Goal: Navigation & Orientation: Find specific page/section

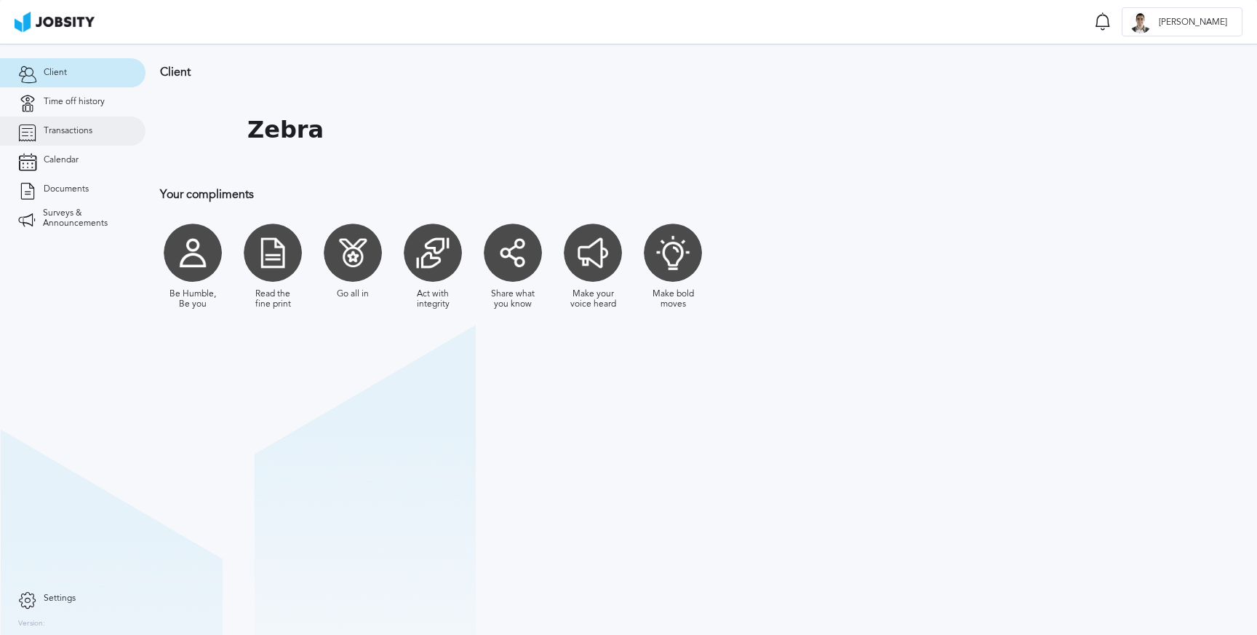
click at [67, 132] on span "Transactions" at bounding box center [68, 131] width 49 height 10
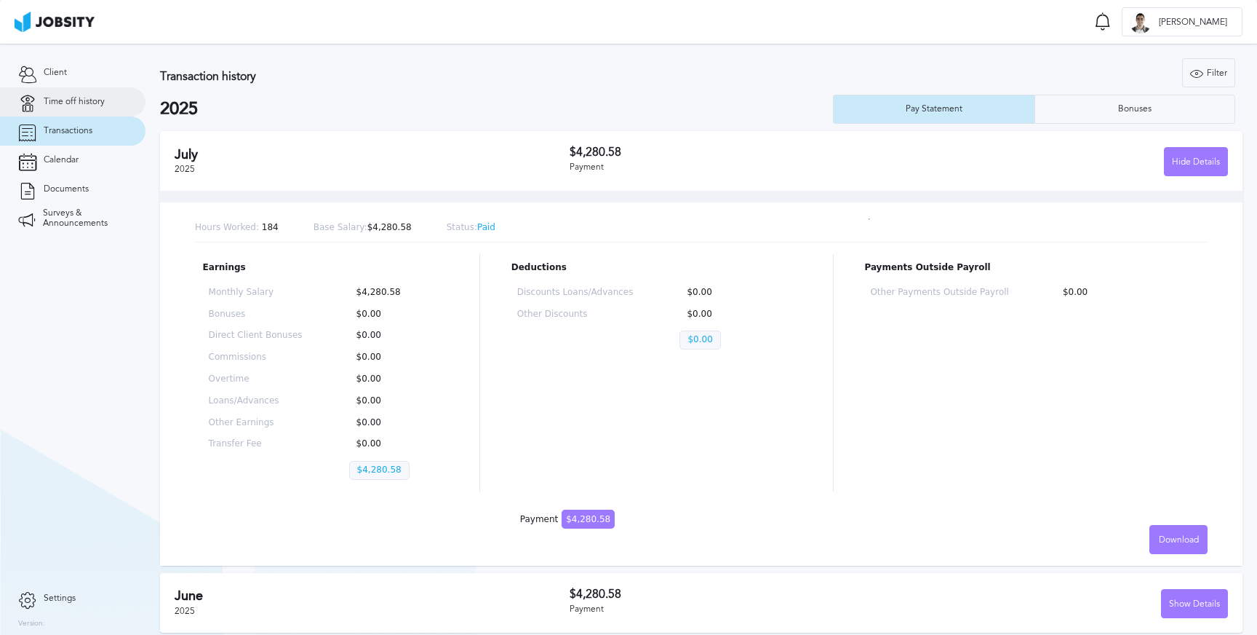
click at [81, 98] on span "Time off history" at bounding box center [74, 102] width 61 height 10
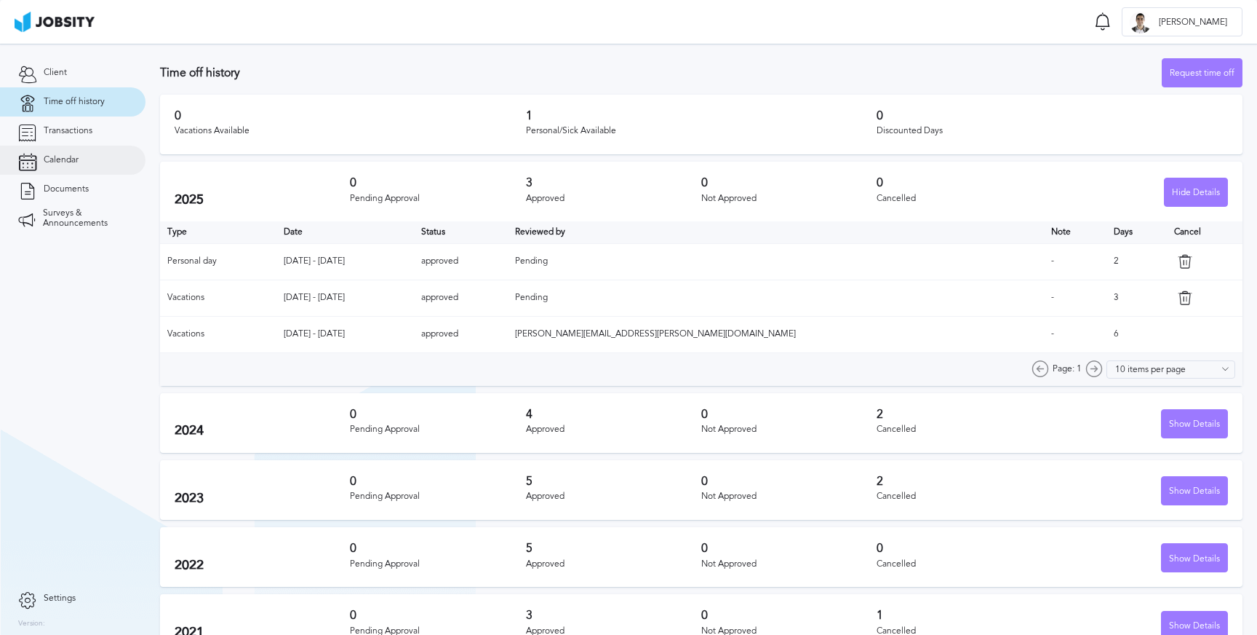
click at [59, 169] on link "Calendar" at bounding box center [73, 160] width 146 height 29
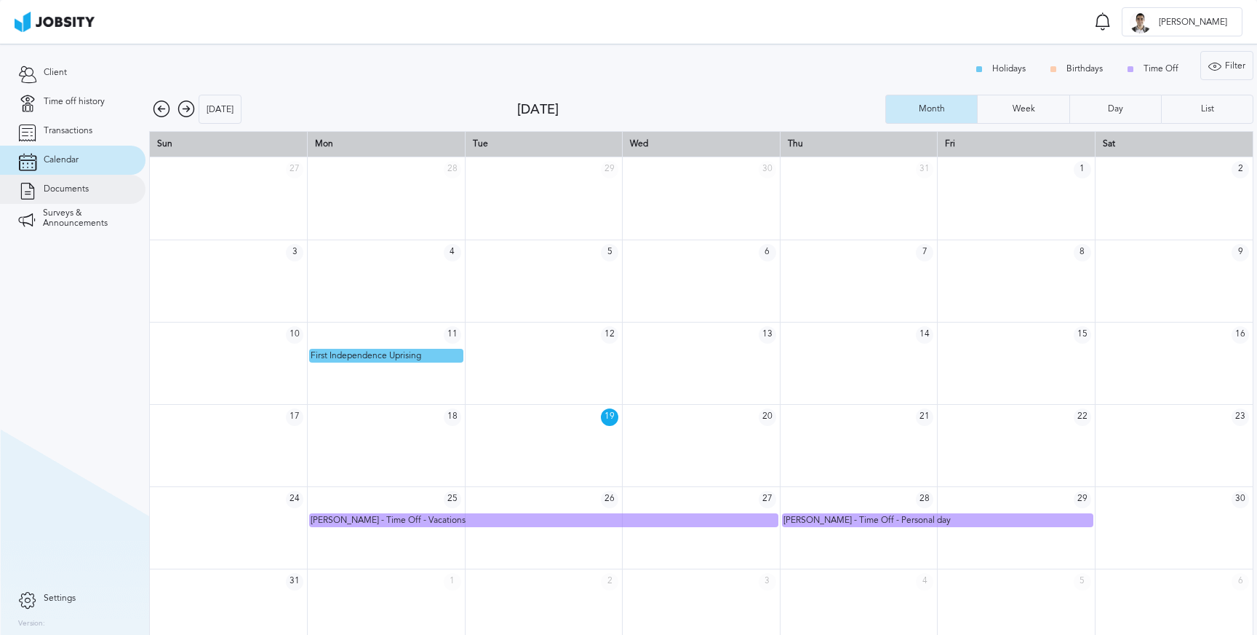
click at [67, 192] on span "Documents" at bounding box center [66, 189] width 45 height 10
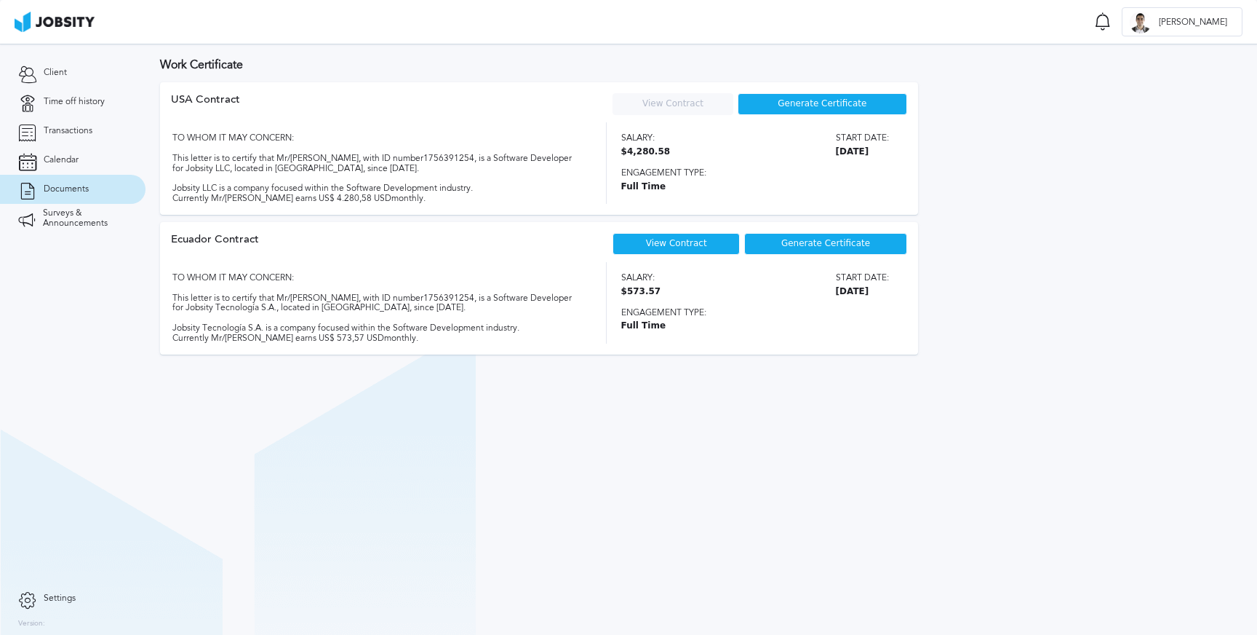
click at [602, 456] on section "Work Certificate USA [DEMOGRAPHIC_DATA] View Contract Your contract is not curr…" at bounding box center [702, 339] width 1112 height 591
click at [62, 210] on span "Surveys & Announcements" at bounding box center [85, 218] width 84 height 20
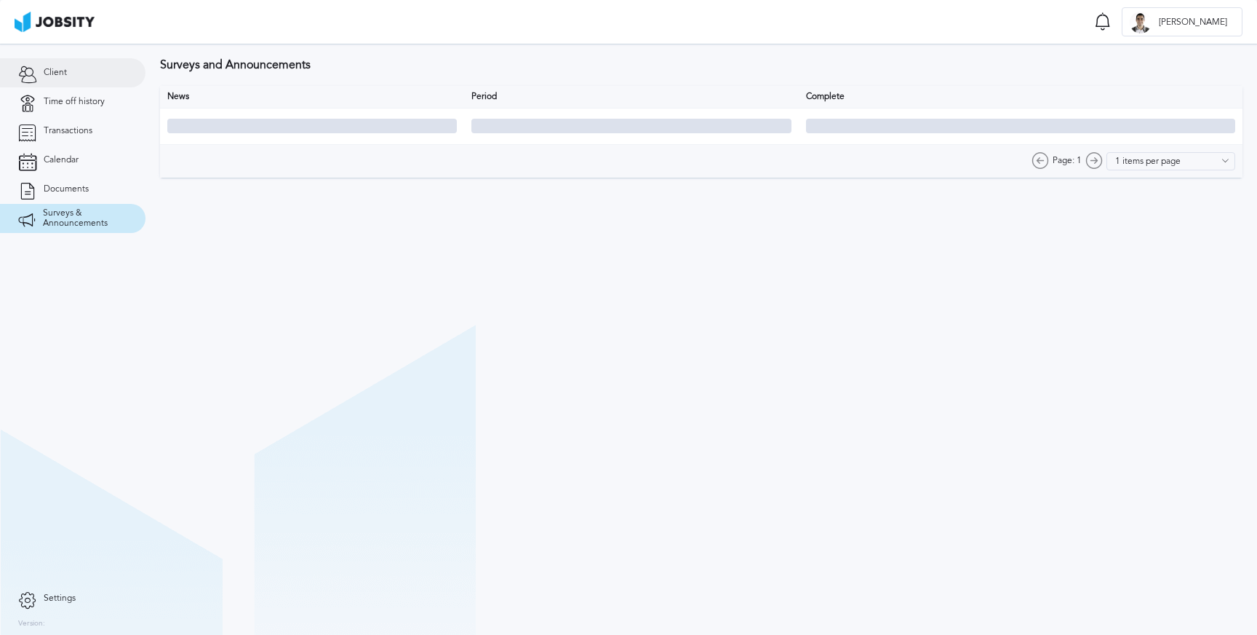
type input "10 items per page"
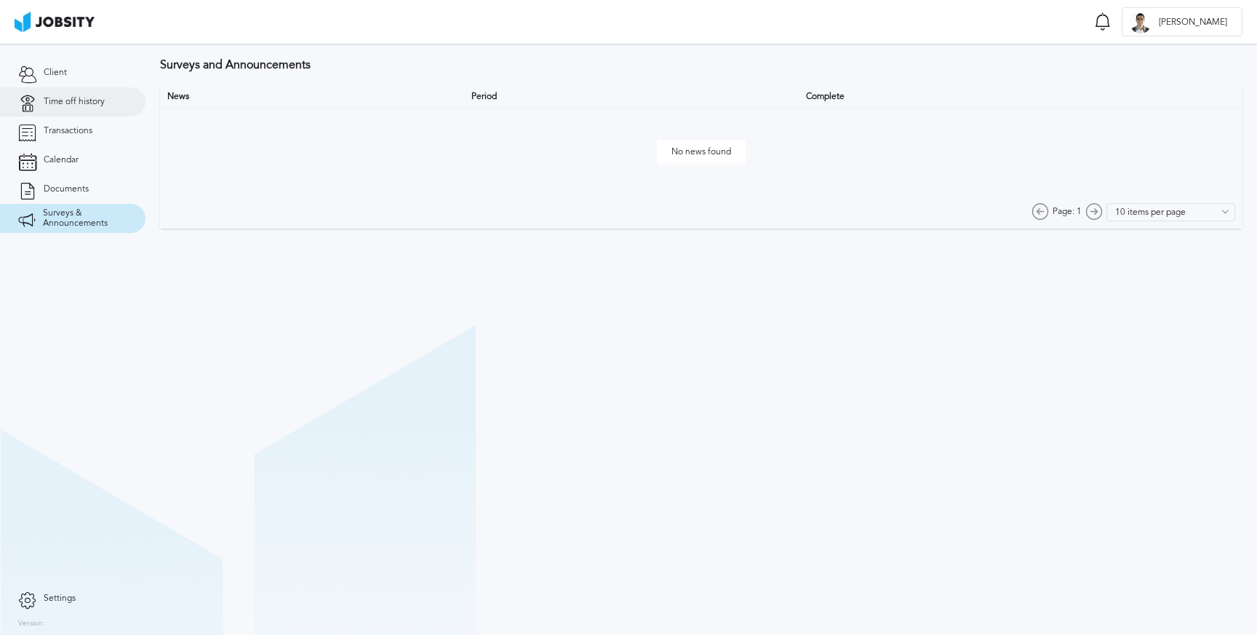
click at [57, 103] on span "Time off history" at bounding box center [74, 102] width 61 height 10
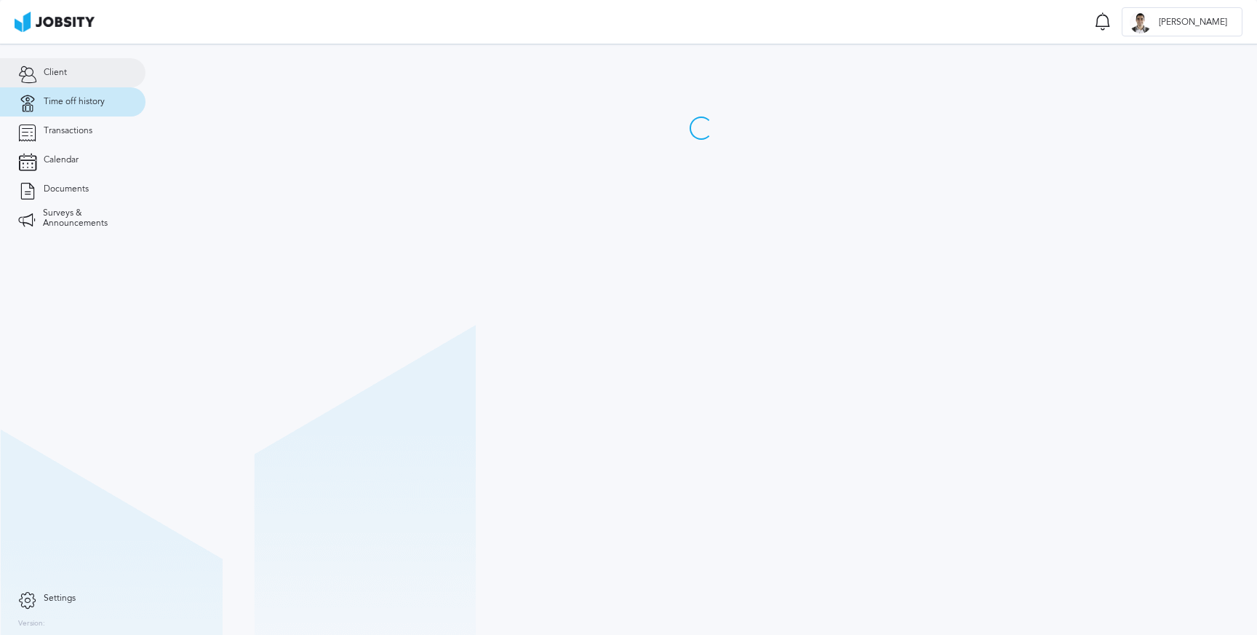
click at [57, 81] on link "Client" at bounding box center [73, 72] width 146 height 29
